Goal: Information Seeking & Learning: Check status

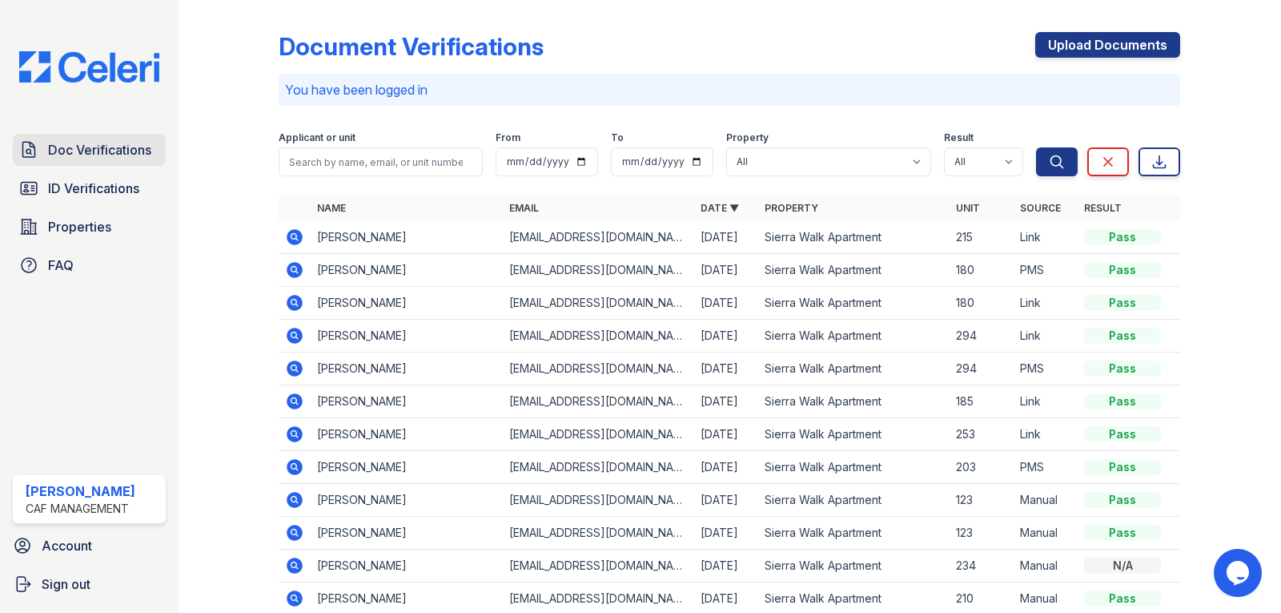
click at [110, 158] on span "Doc Verifications" at bounding box center [99, 149] width 103 height 19
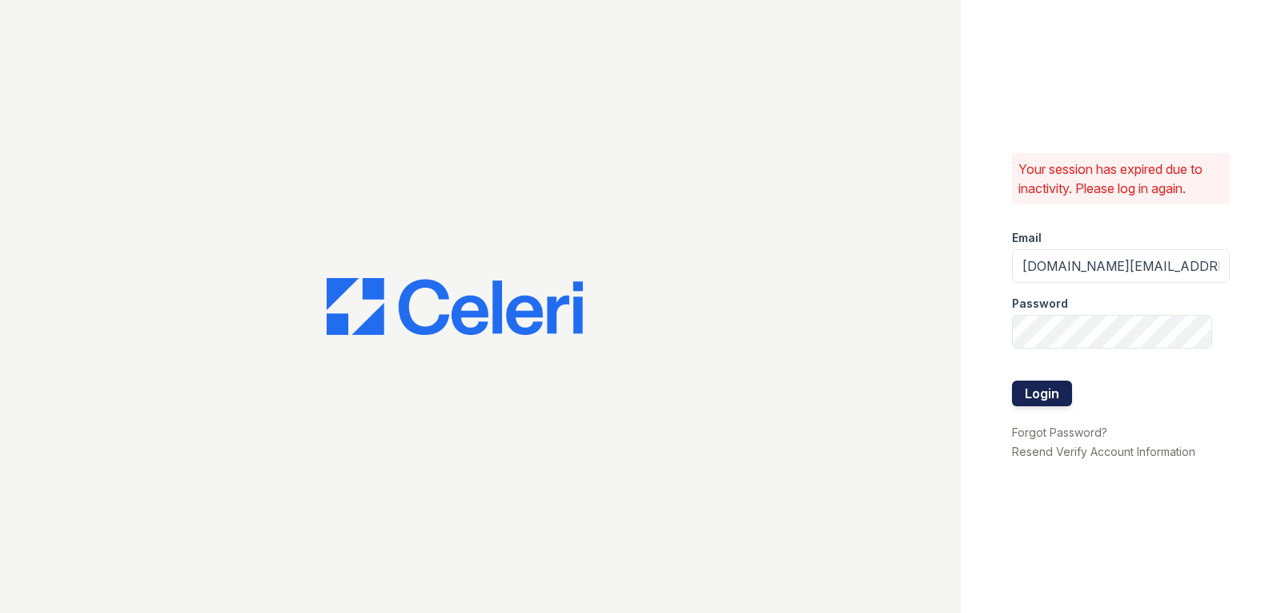
click at [1020, 402] on button "Login" at bounding box center [1042, 393] width 60 height 26
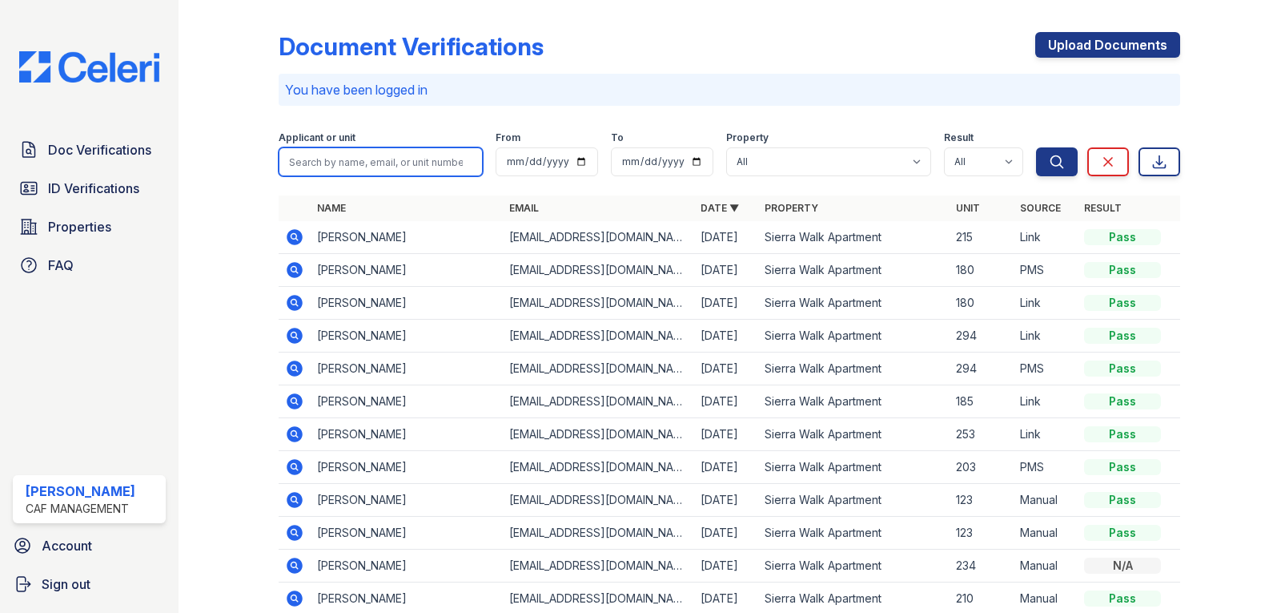
click at [434, 153] on input "search" at bounding box center [381, 161] width 204 height 29
type input "alai"
click at [1036, 147] on button "Search" at bounding box center [1057, 161] width 42 height 29
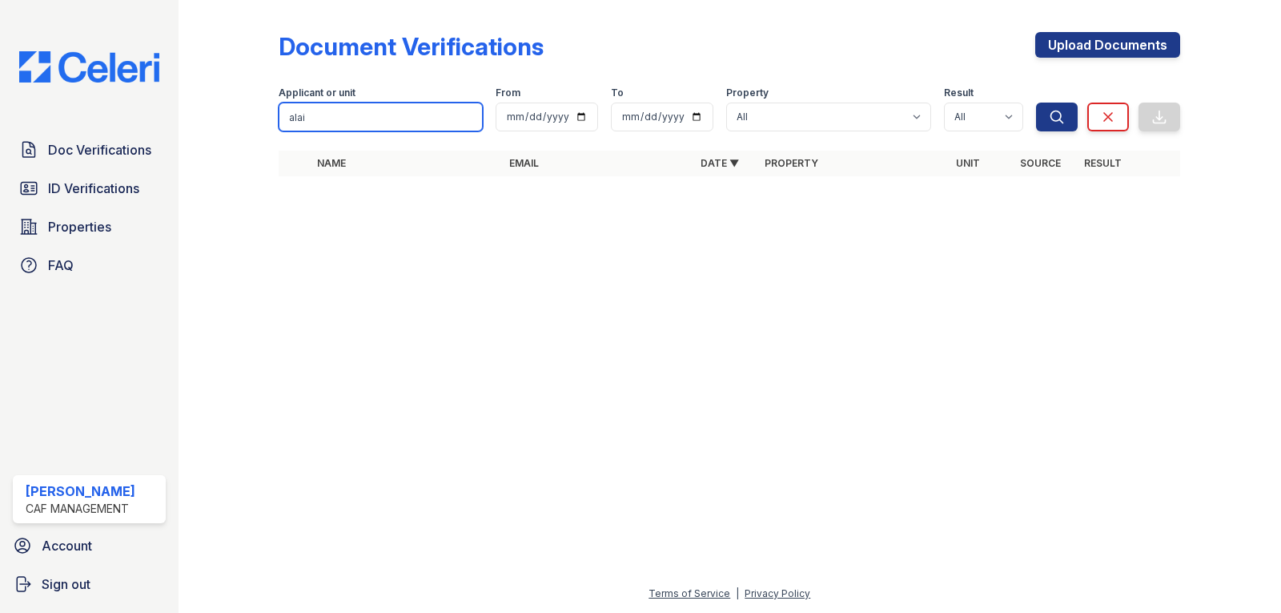
click at [376, 111] on input "alai" at bounding box center [381, 117] width 204 height 29
type input "[PERSON_NAME]"
click at [1036, 103] on button "Search" at bounding box center [1057, 117] width 42 height 29
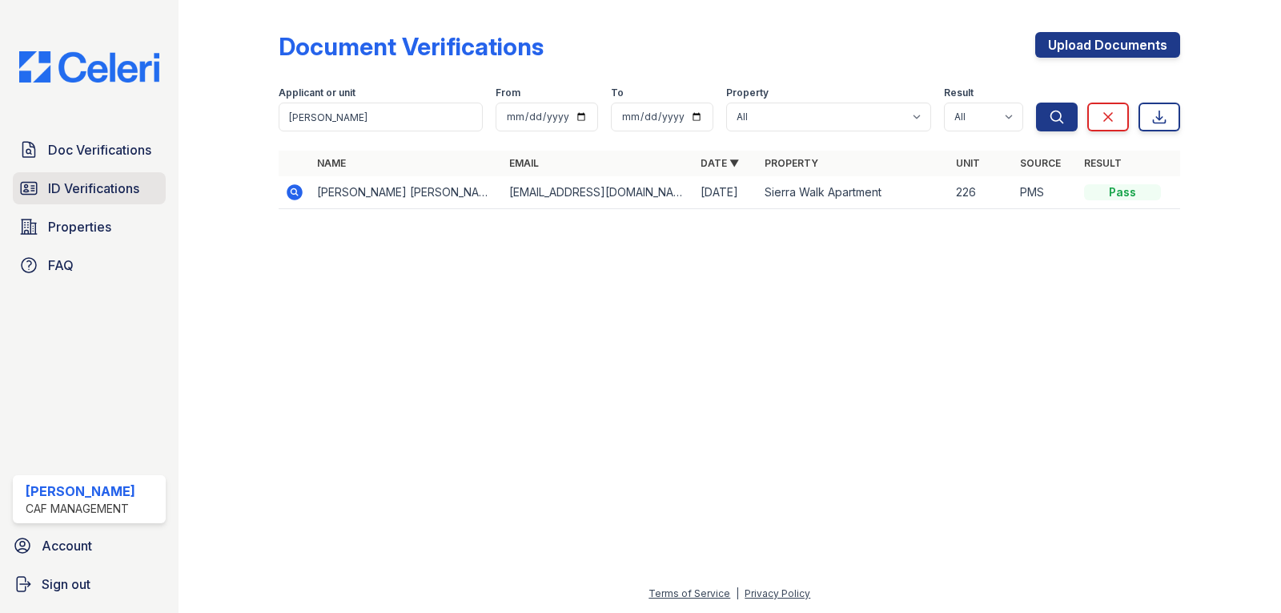
click at [99, 184] on span "ID Verifications" at bounding box center [93, 188] width 91 height 19
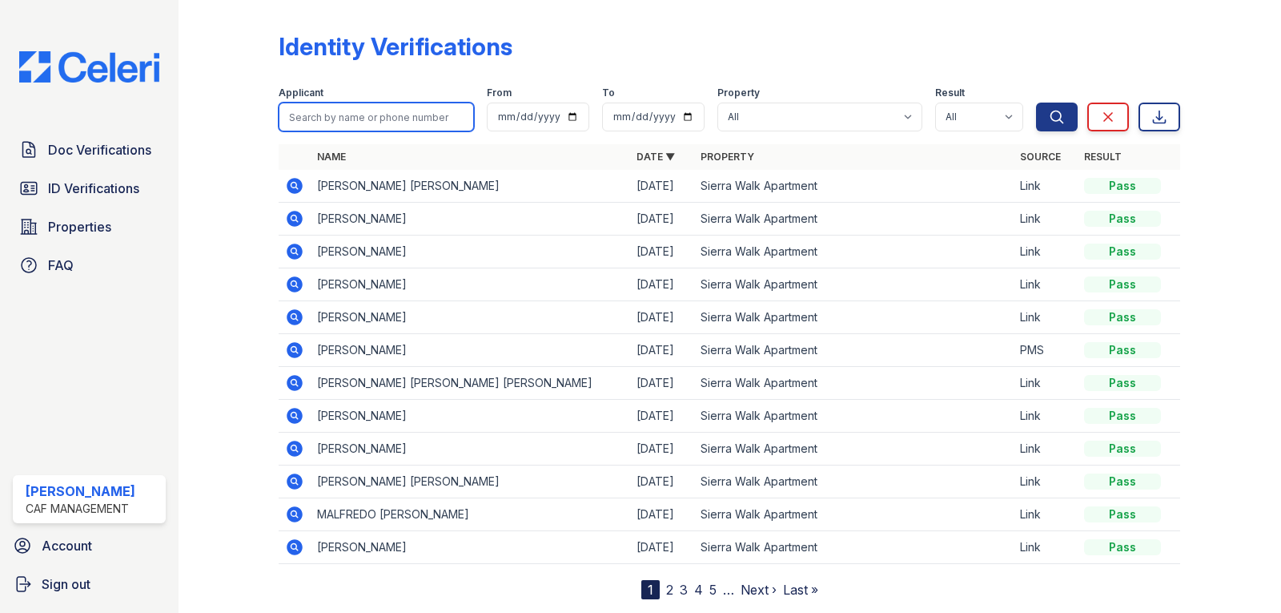
click at [357, 119] on input "search" at bounding box center [376, 117] width 195 height 29
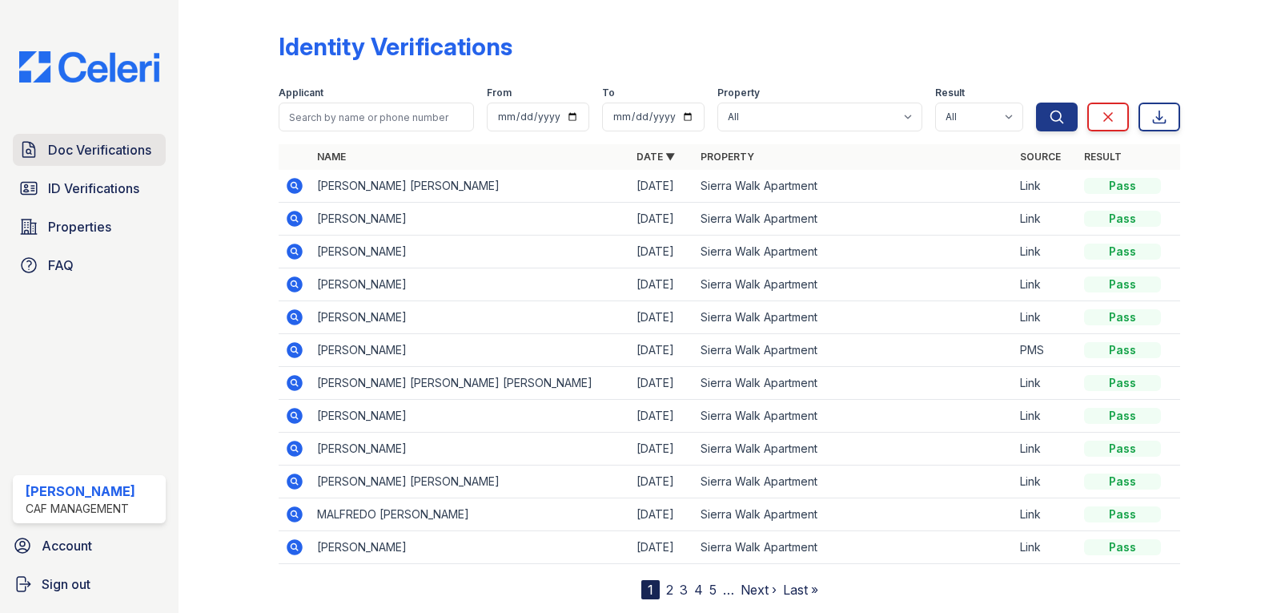
click at [79, 153] on span "Doc Verifications" at bounding box center [99, 149] width 103 height 19
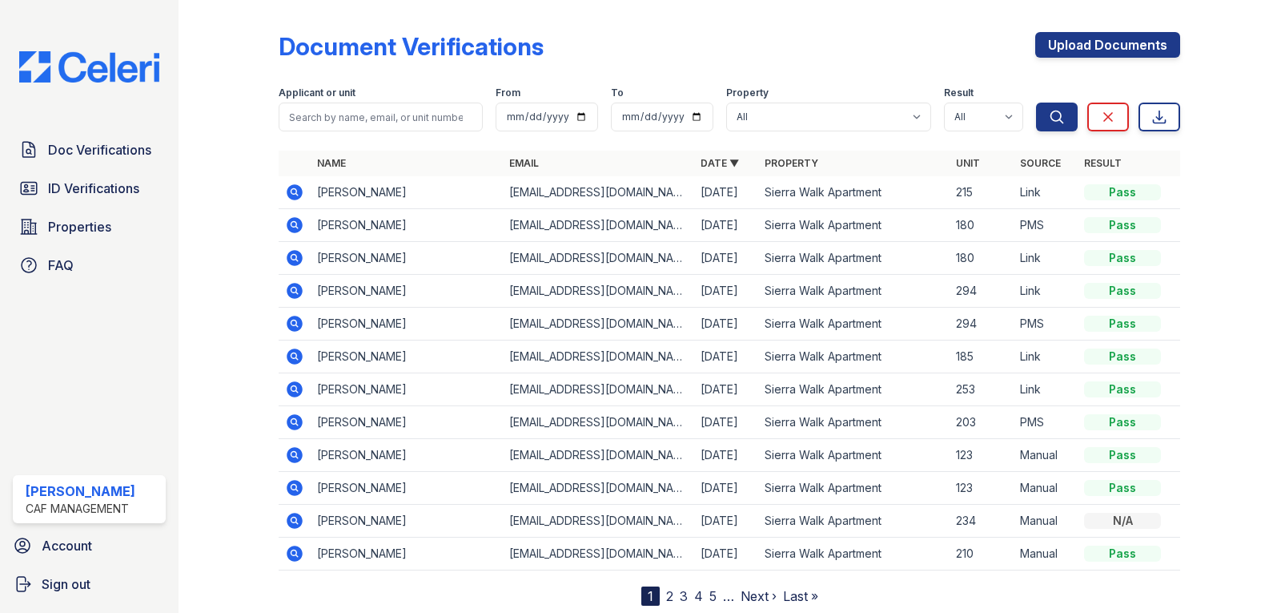
click at [289, 388] on icon at bounding box center [296, 389] width 16 height 16
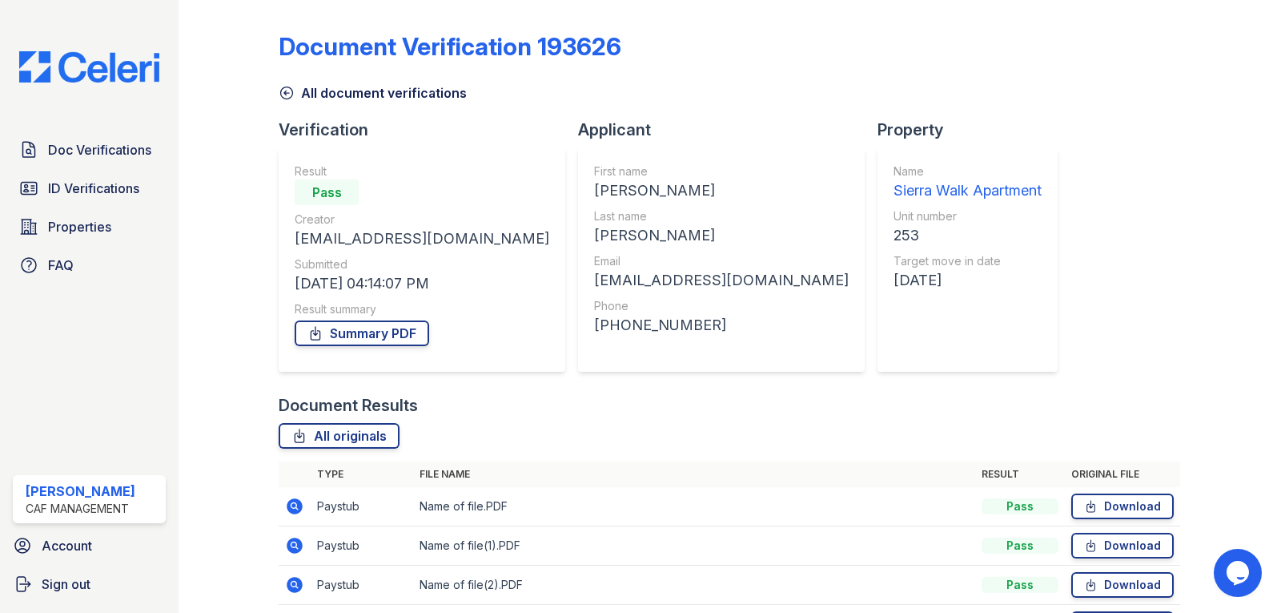
click at [280, 90] on icon at bounding box center [287, 93] width 16 height 16
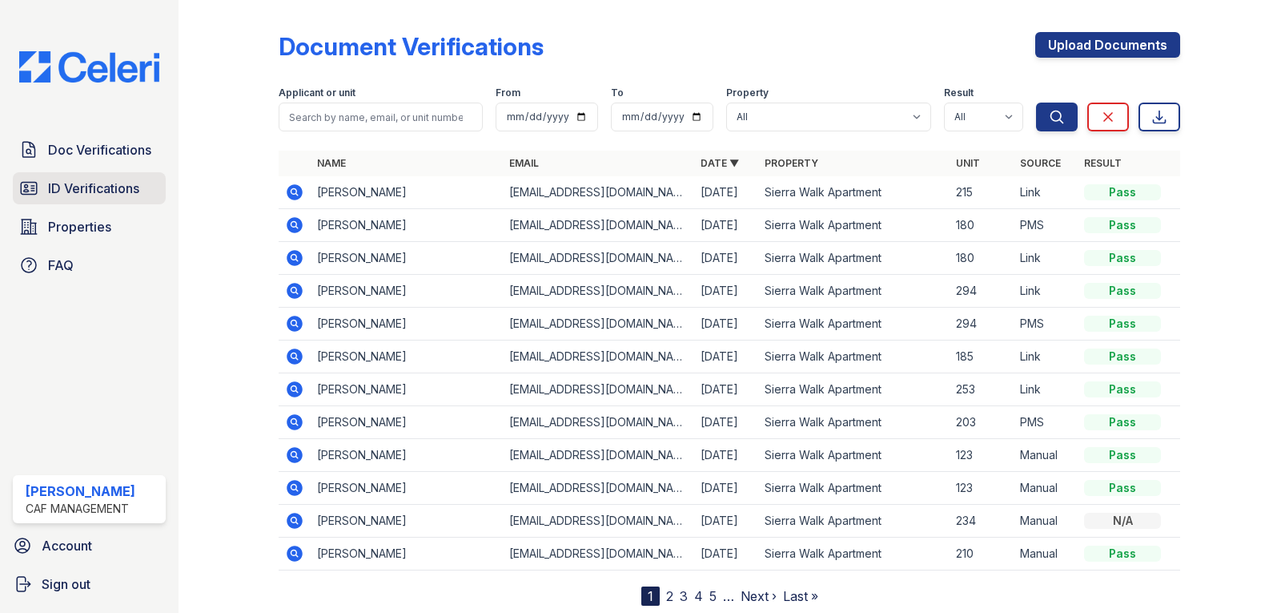
click at [96, 193] on span "ID Verifications" at bounding box center [93, 188] width 91 height 19
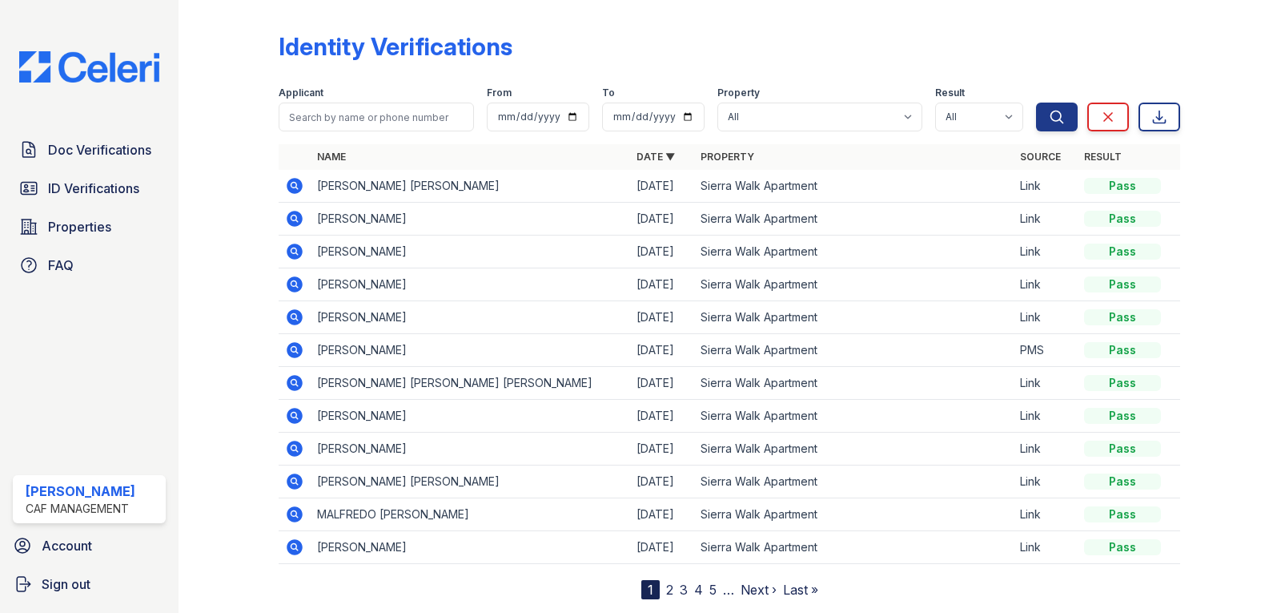
drag, startPoint x: 415, startPoint y: 352, endPoint x: 452, endPoint y: 343, distance: 38.1
click at [452, 343] on td "[PERSON_NAME]" at bounding box center [471, 350] width 320 height 33
click at [73, 218] on span "Properties" at bounding box center [79, 226] width 63 height 19
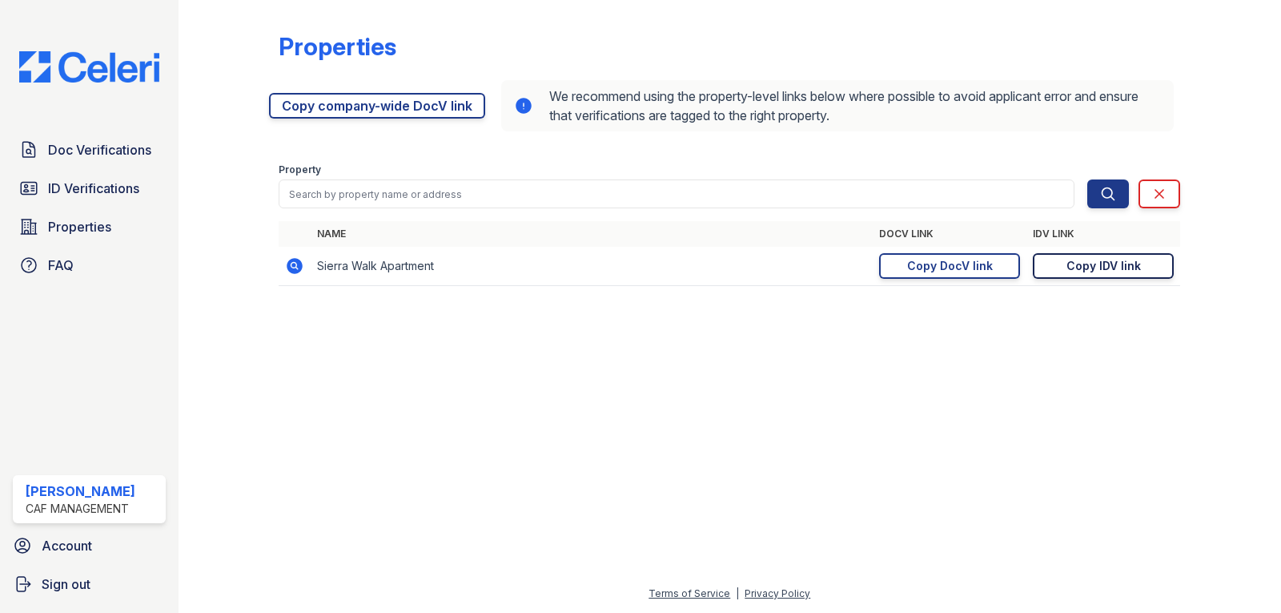
click at [1132, 263] on div "Copy IDV link" at bounding box center [1104, 266] width 74 height 16
